Goal: Navigation & Orientation: Find specific page/section

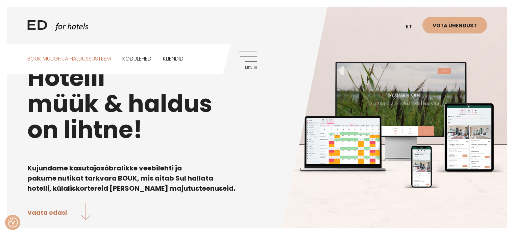
click at [80, 59] on link "BOUK MÜÜGI-JA HALDUSSÜSTEEM" at bounding box center [68, 59] width 83 height 30
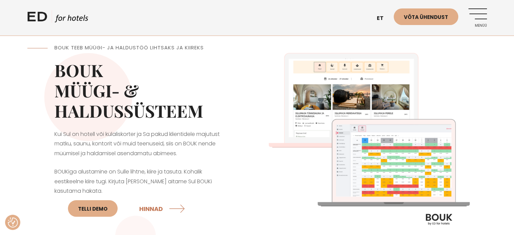
click at [478, 15] on link "Menüü" at bounding box center [477, 17] width 19 height 19
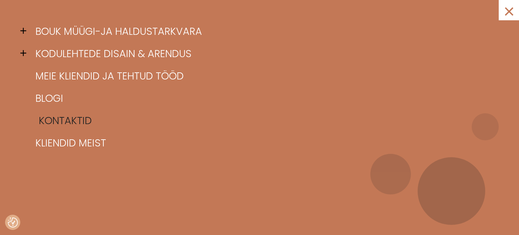
click at [61, 122] on link "Kontaktid" at bounding box center [268, 120] width 468 height 22
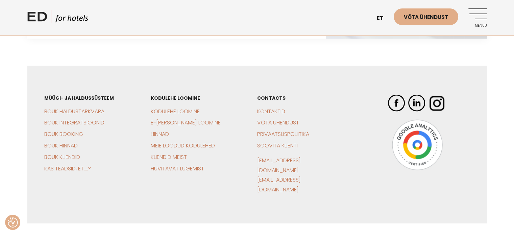
scroll to position [1418, 0]
click at [280, 141] on link "Soovita klienti" at bounding box center [277, 145] width 41 height 8
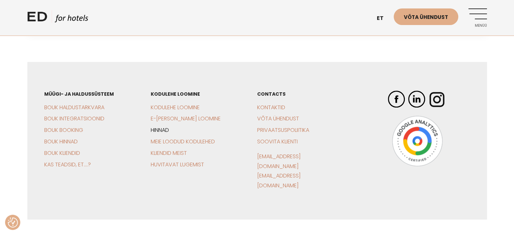
scroll to position [642, 0]
click at [163, 126] on link "Hinnad" at bounding box center [160, 130] width 18 height 8
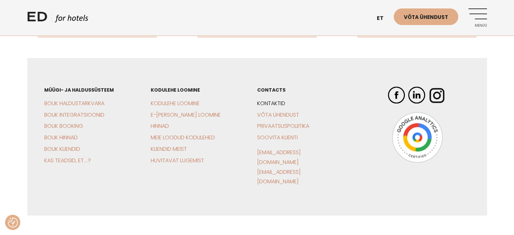
click at [274, 99] on link "Kontaktid" at bounding box center [271, 103] width 28 height 8
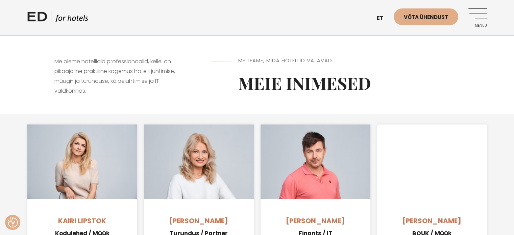
scroll to position [405, 0]
